Goal: Information Seeking & Learning: Learn about a topic

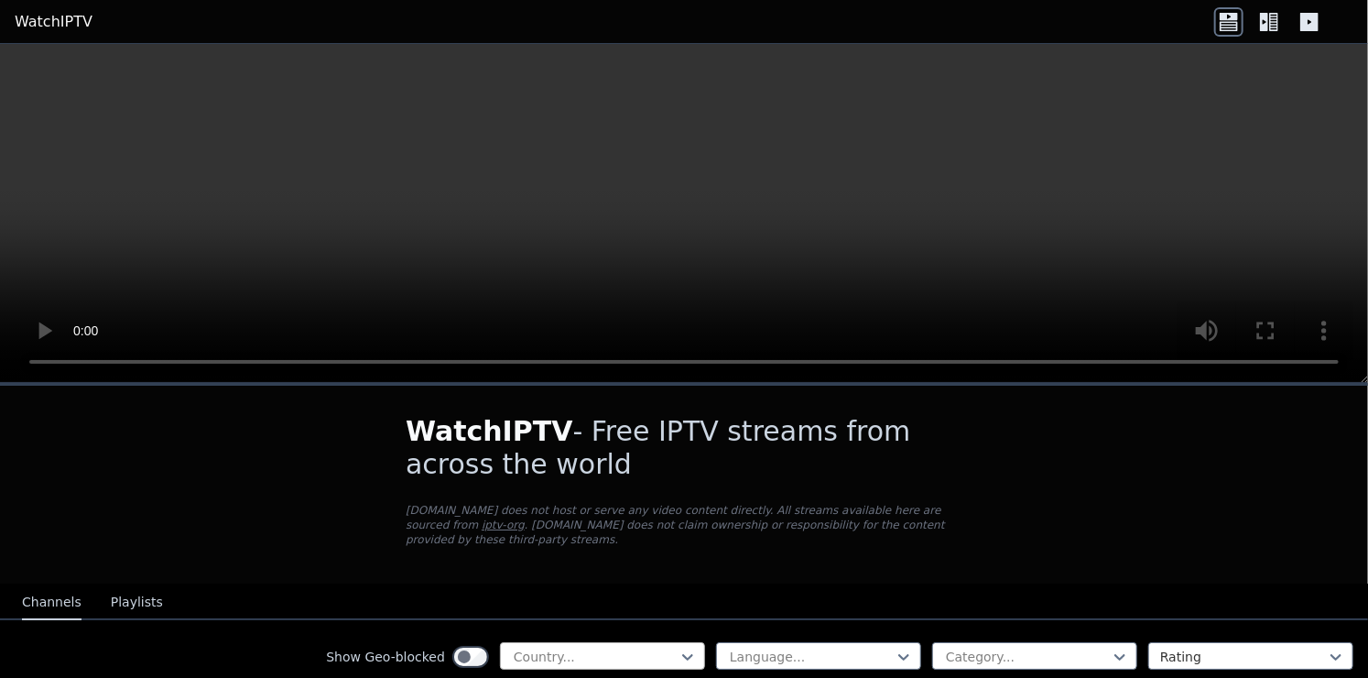
click at [606, 647] on div at bounding box center [595, 656] width 167 height 18
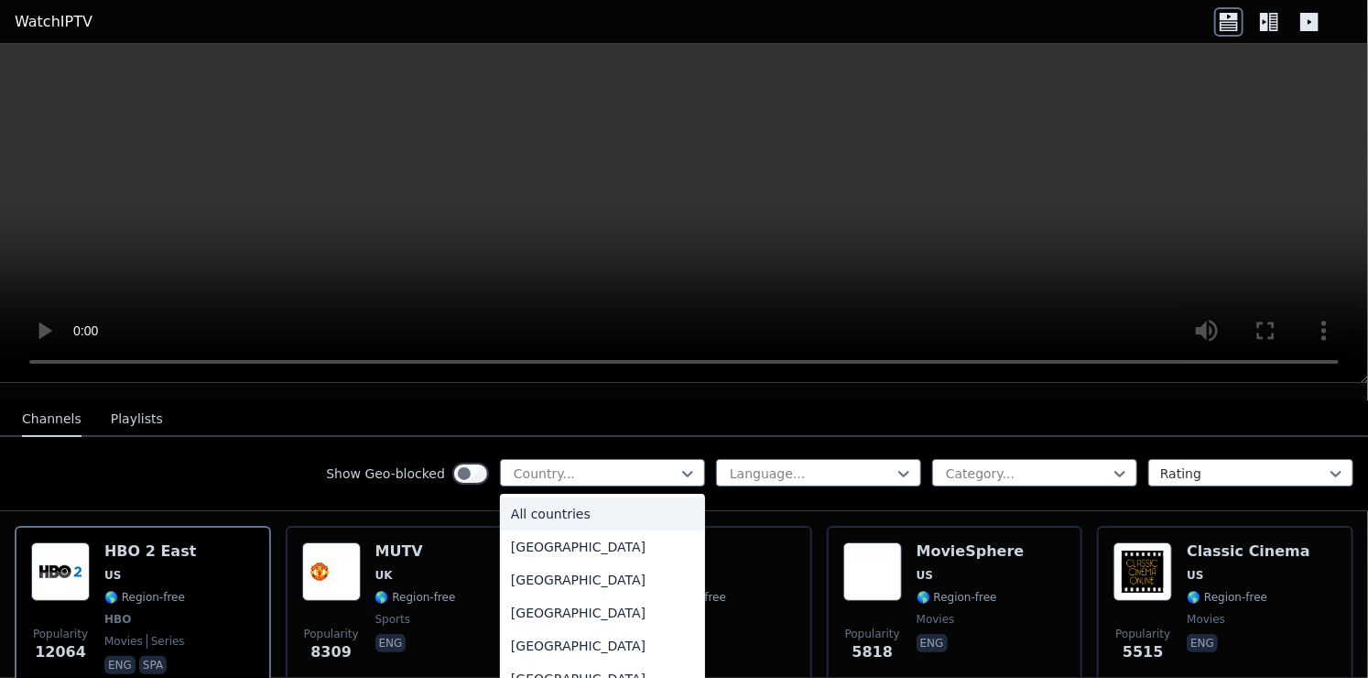
scroll to position [275, 0]
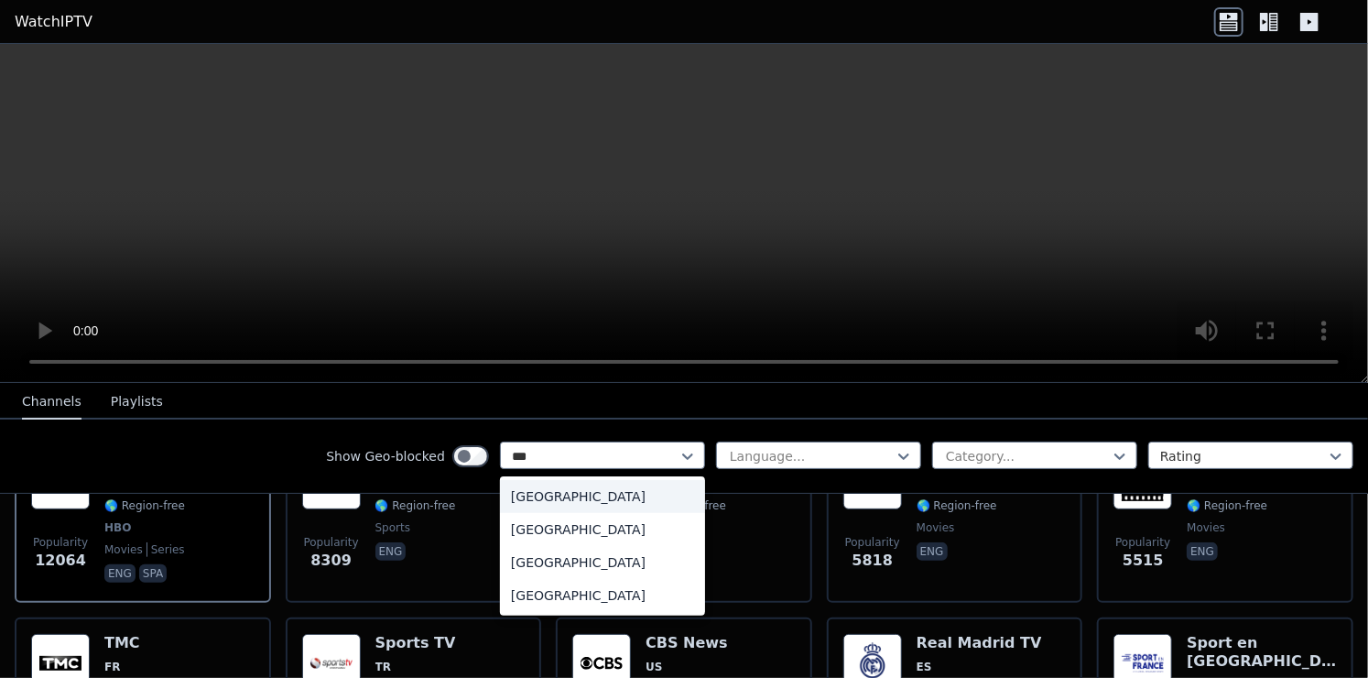
type input "****"
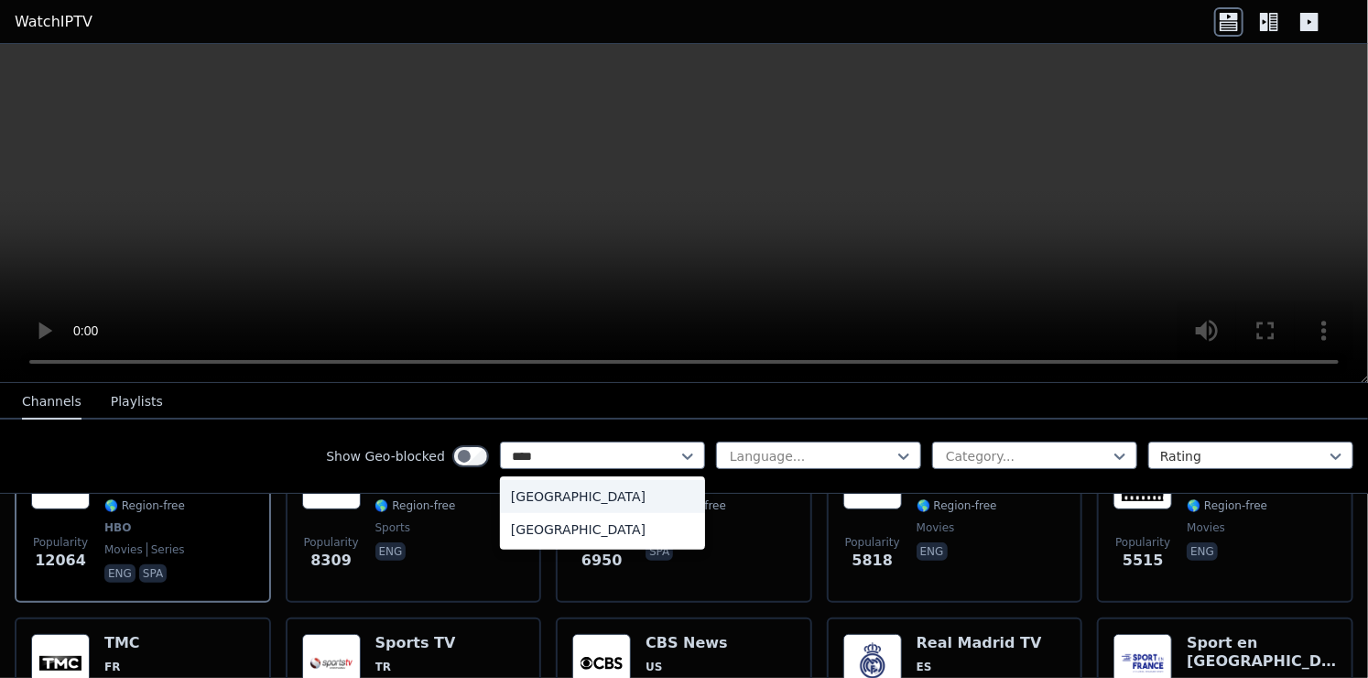
click at [513, 492] on div "[GEOGRAPHIC_DATA]" at bounding box center [602, 496] width 205 height 33
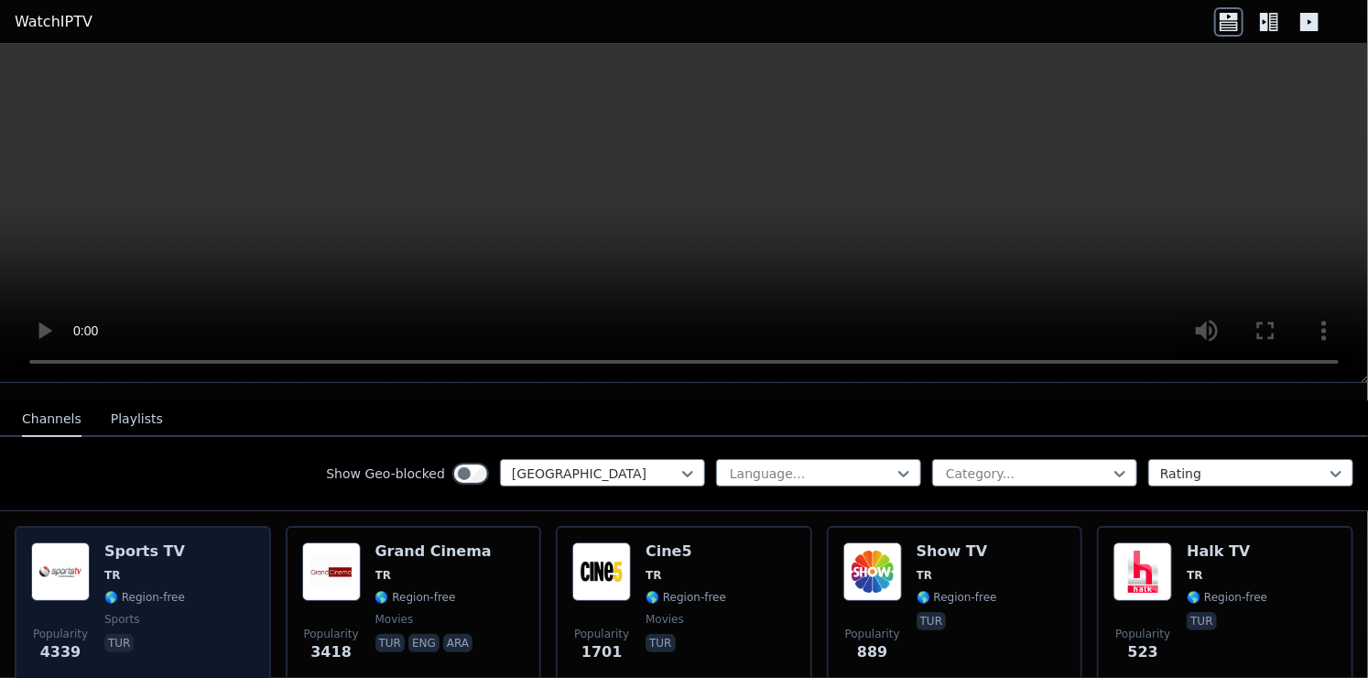
scroll to position [92, 0]
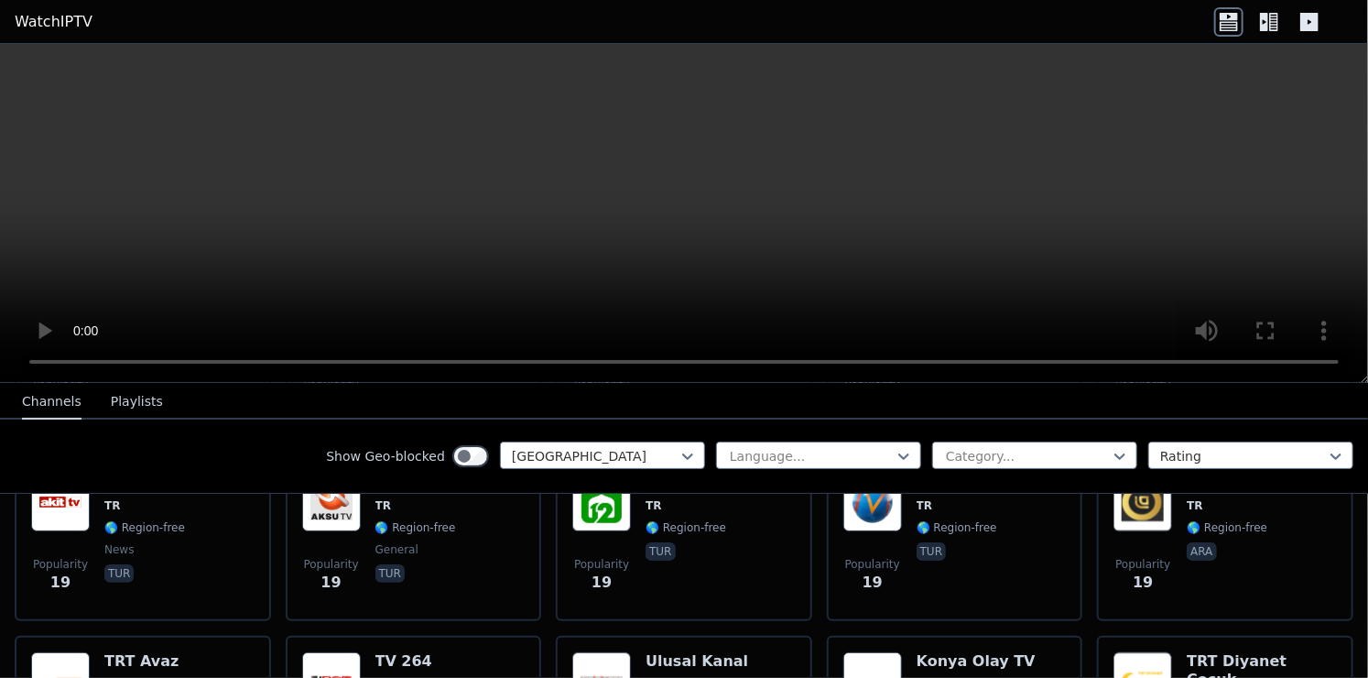
scroll to position [3754, 0]
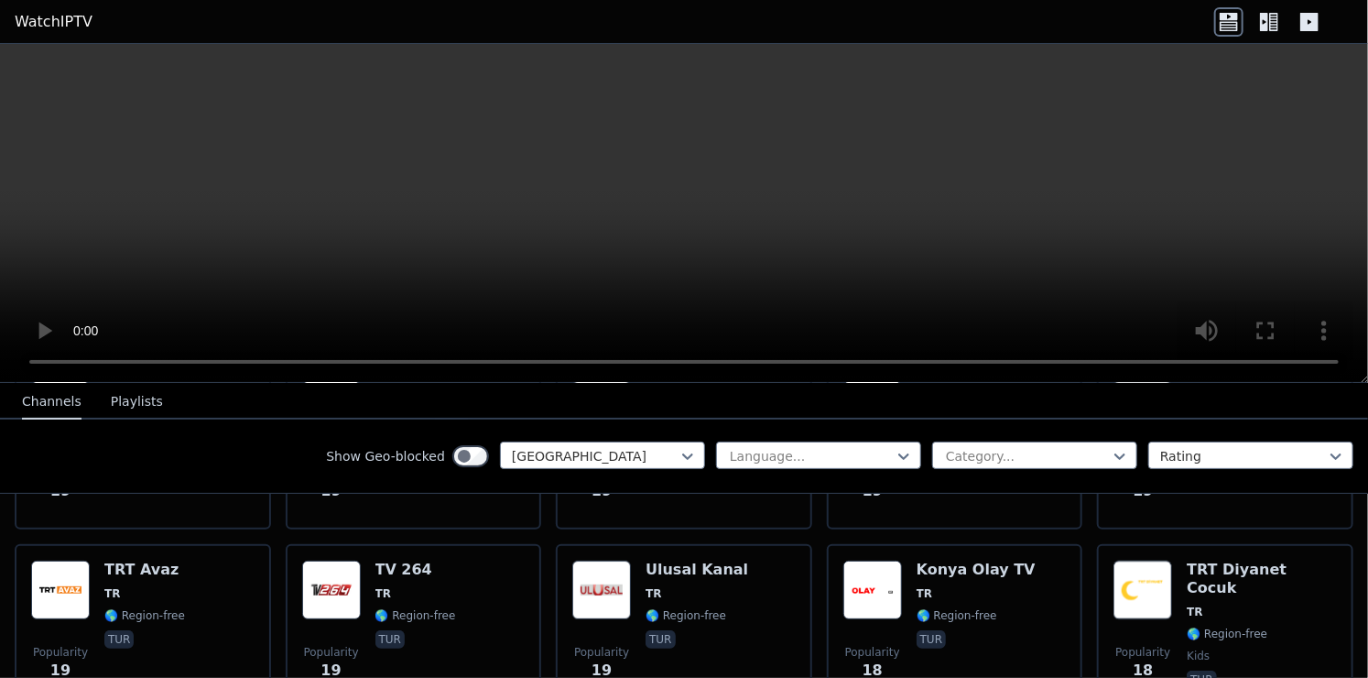
click at [123, 405] on button "Playlists" at bounding box center [137, 402] width 52 height 35
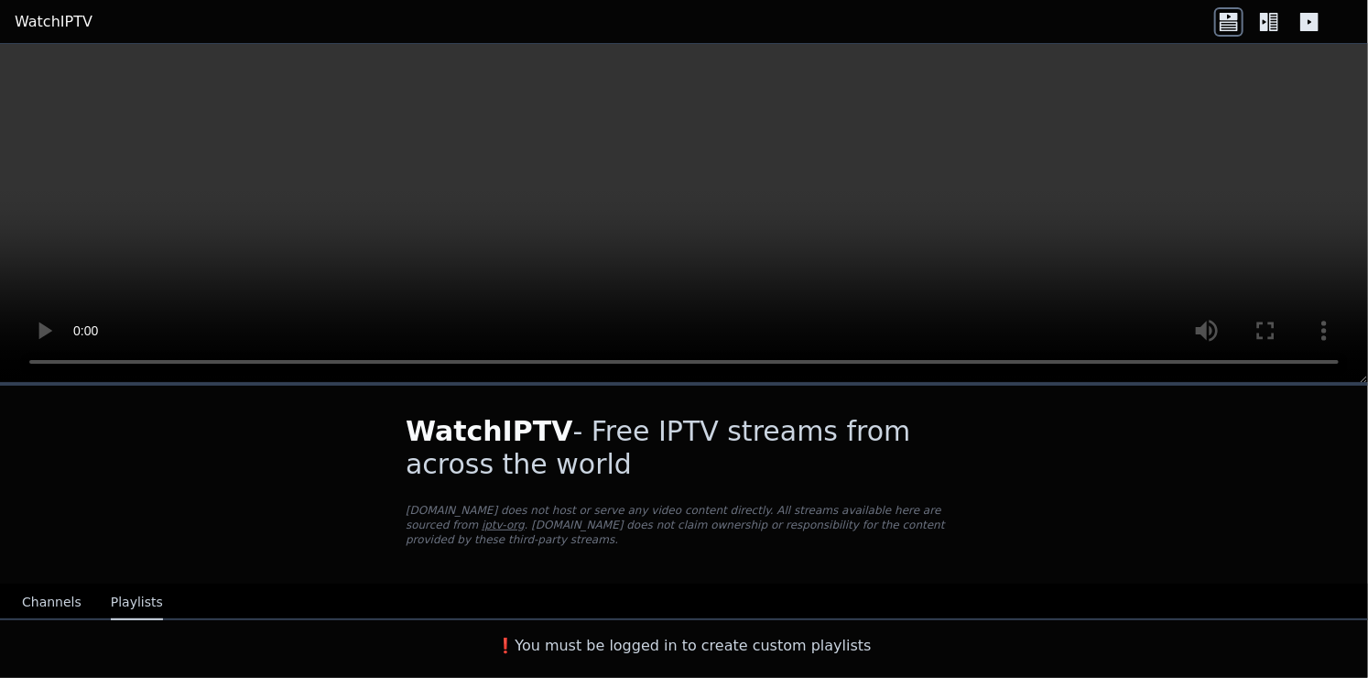
scroll to position [0, 0]
click at [68, 586] on button "Channels" at bounding box center [52, 602] width 60 height 35
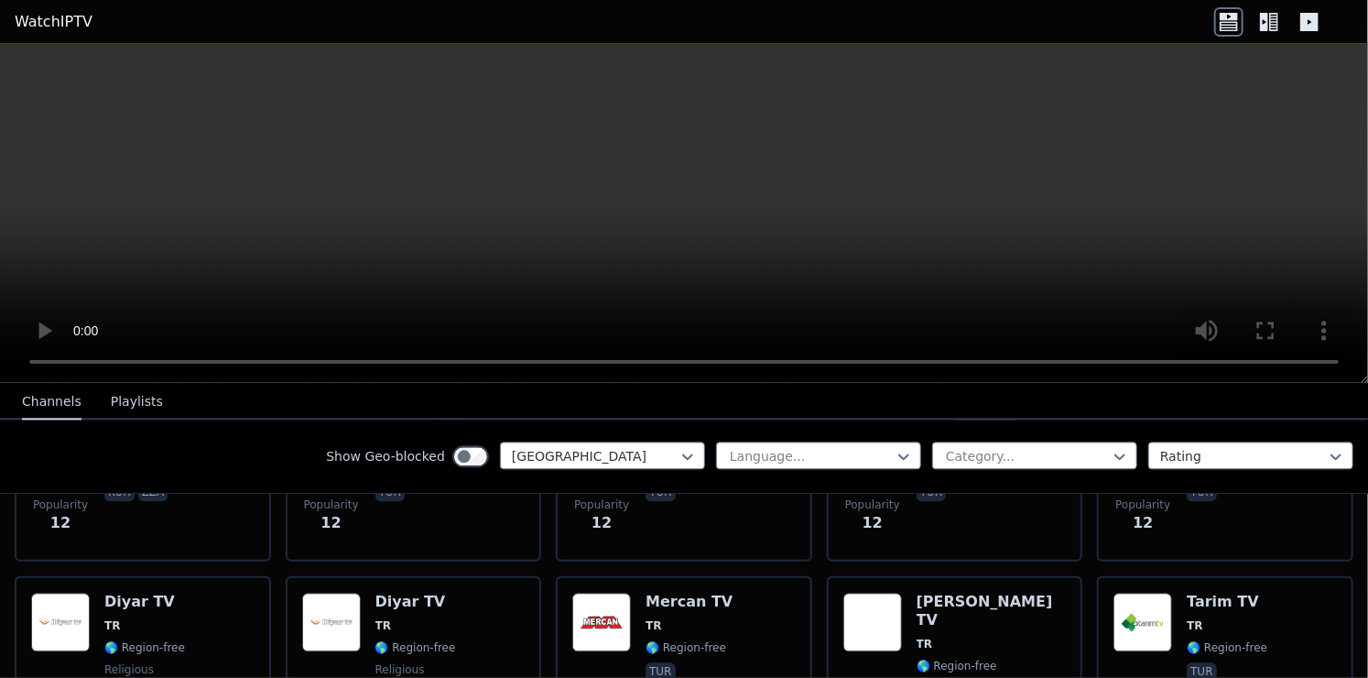
scroll to position [5425, 0]
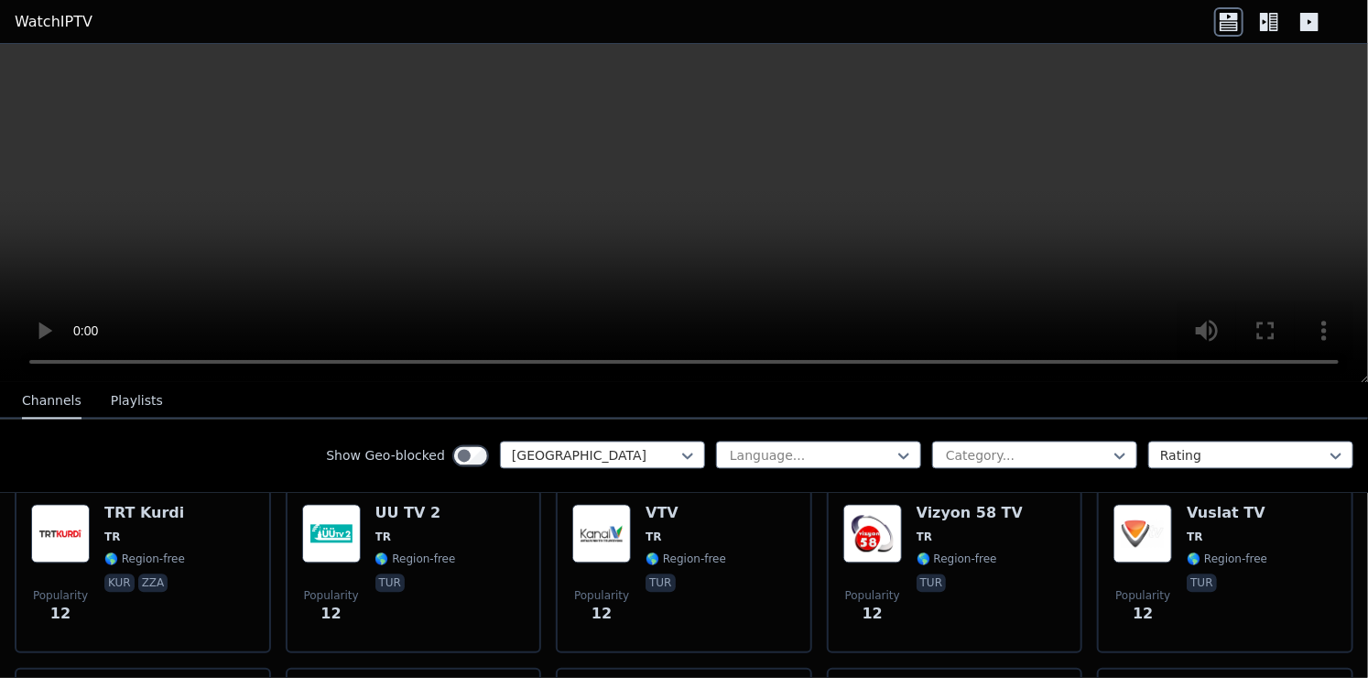
click at [646, 565] on div "VTV TR 🌎 Region-free tur" at bounding box center [686, 571] width 81 height 132
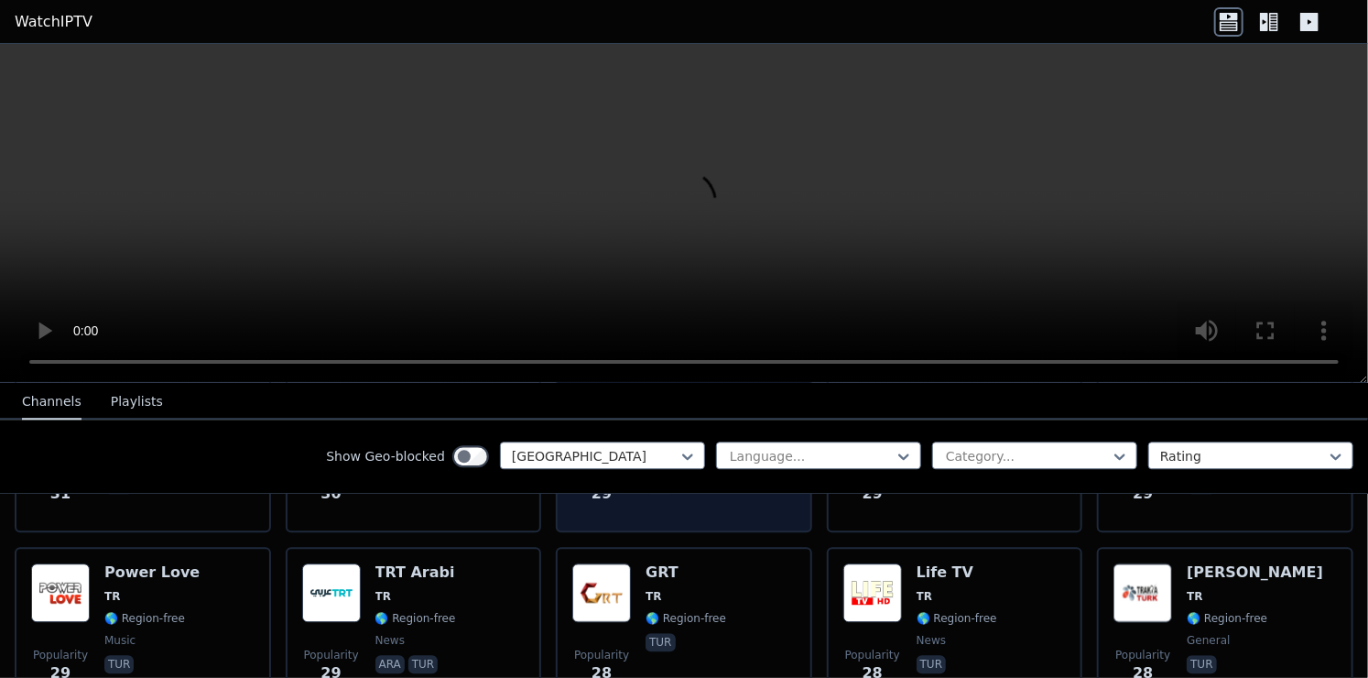
scroll to position [2404, 0]
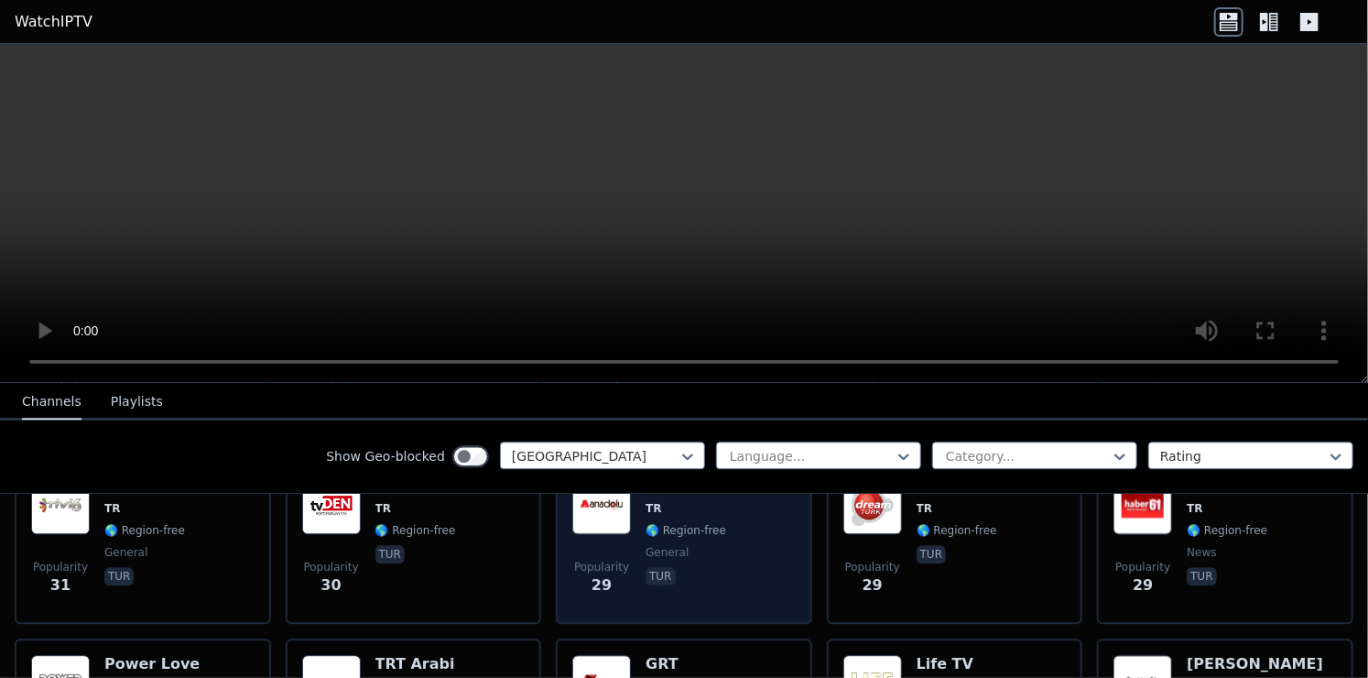
click at [638, 562] on div "Popularity 29 Anadolu Net TV TR 🌎 Region-free general tur" at bounding box center [683, 541] width 223 height 132
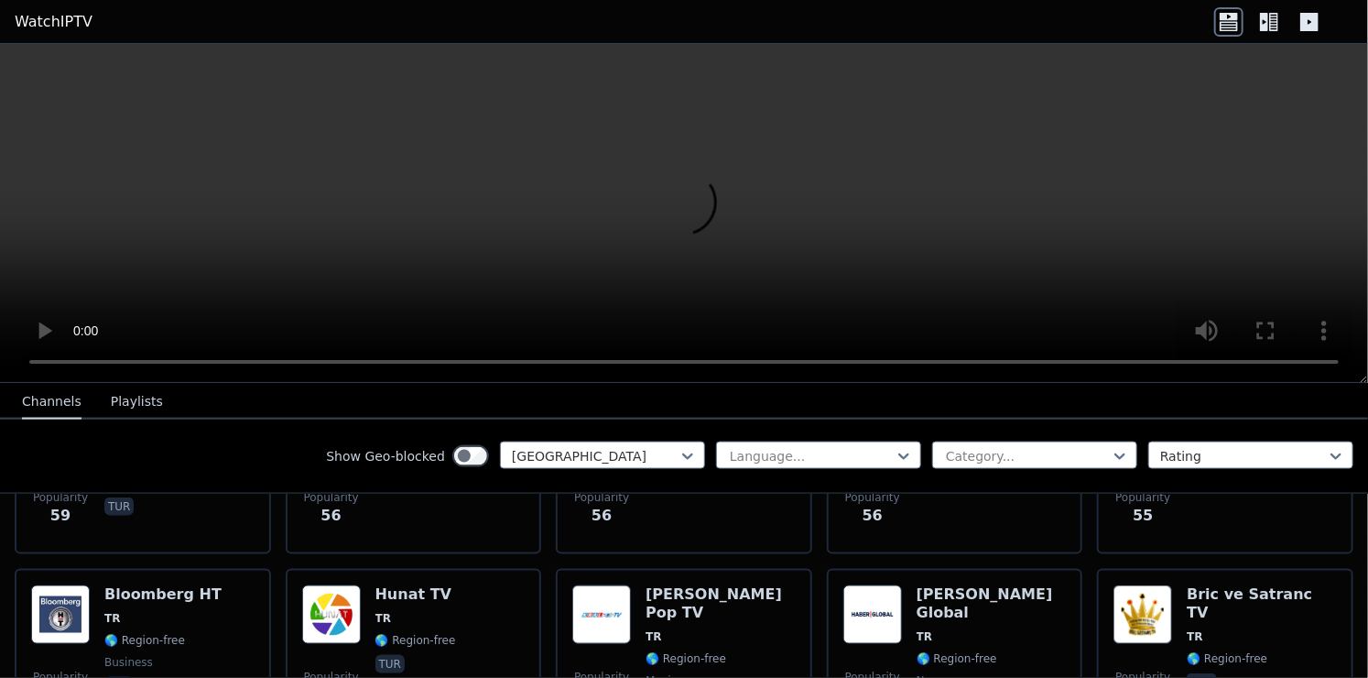
scroll to position [1305, 0]
